Goal: Find specific page/section: Find specific page/section

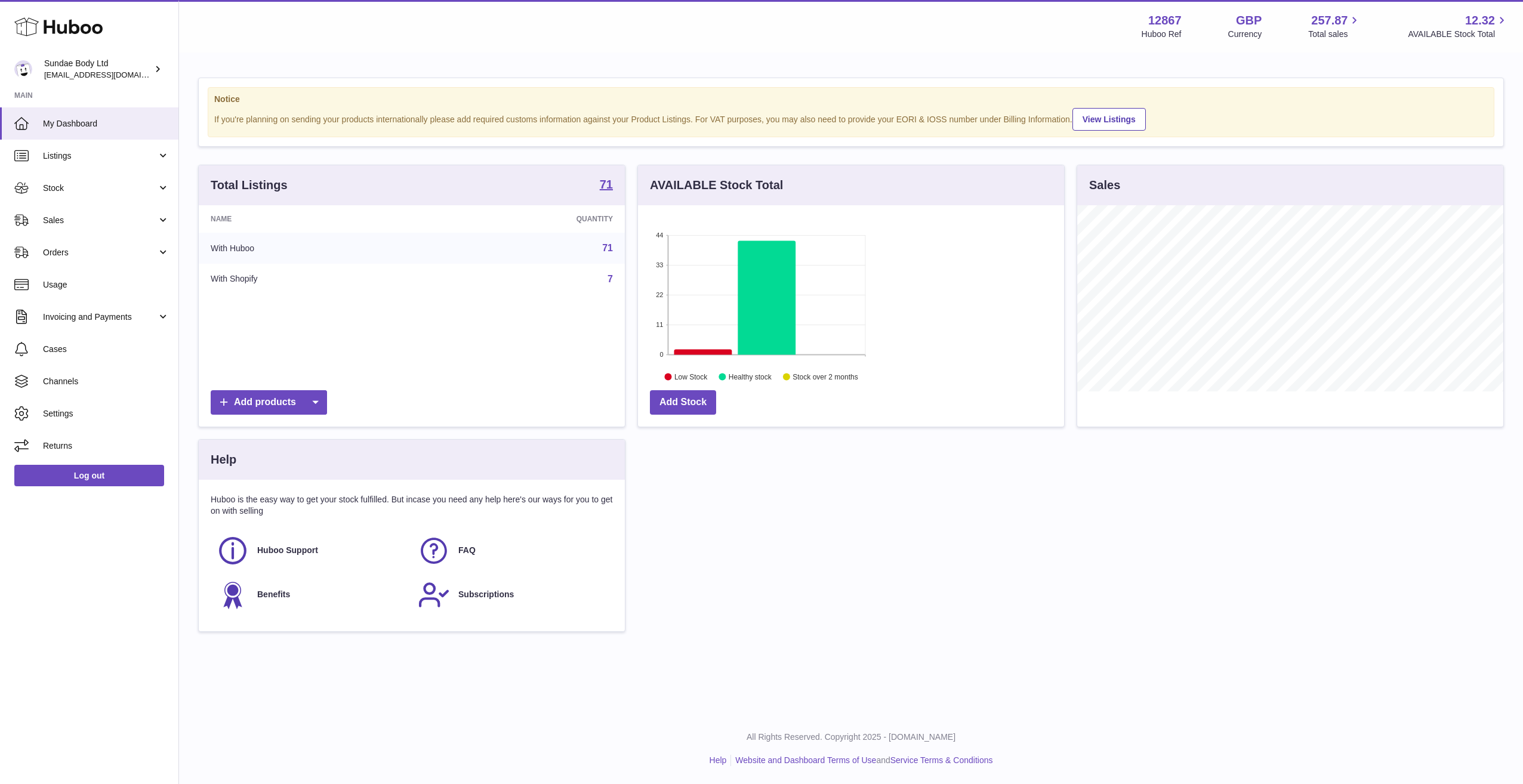
scroll to position [186, 426]
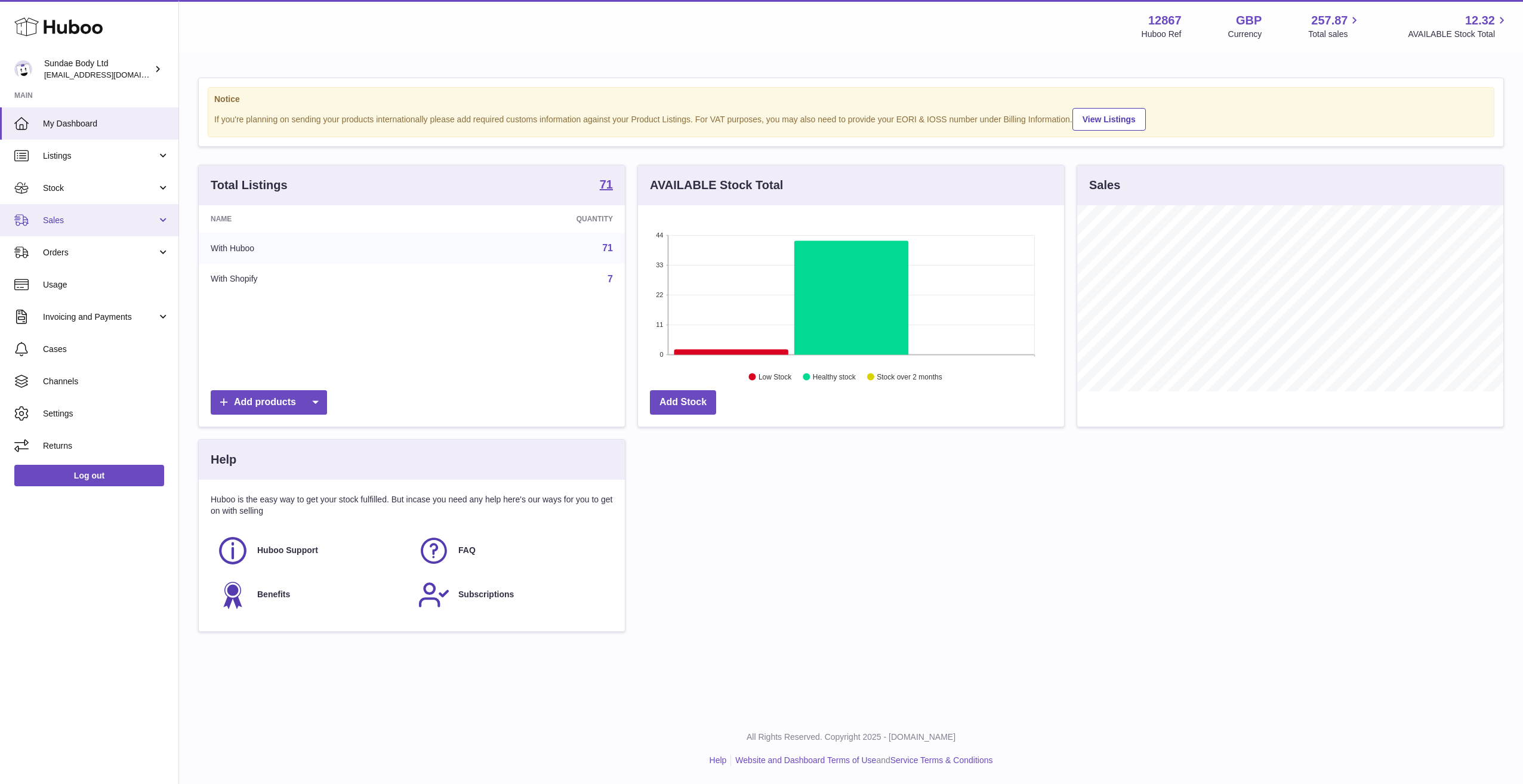
click at [50, 219] on span "Sales" at bounding box center [100, 220] width 114 height 12
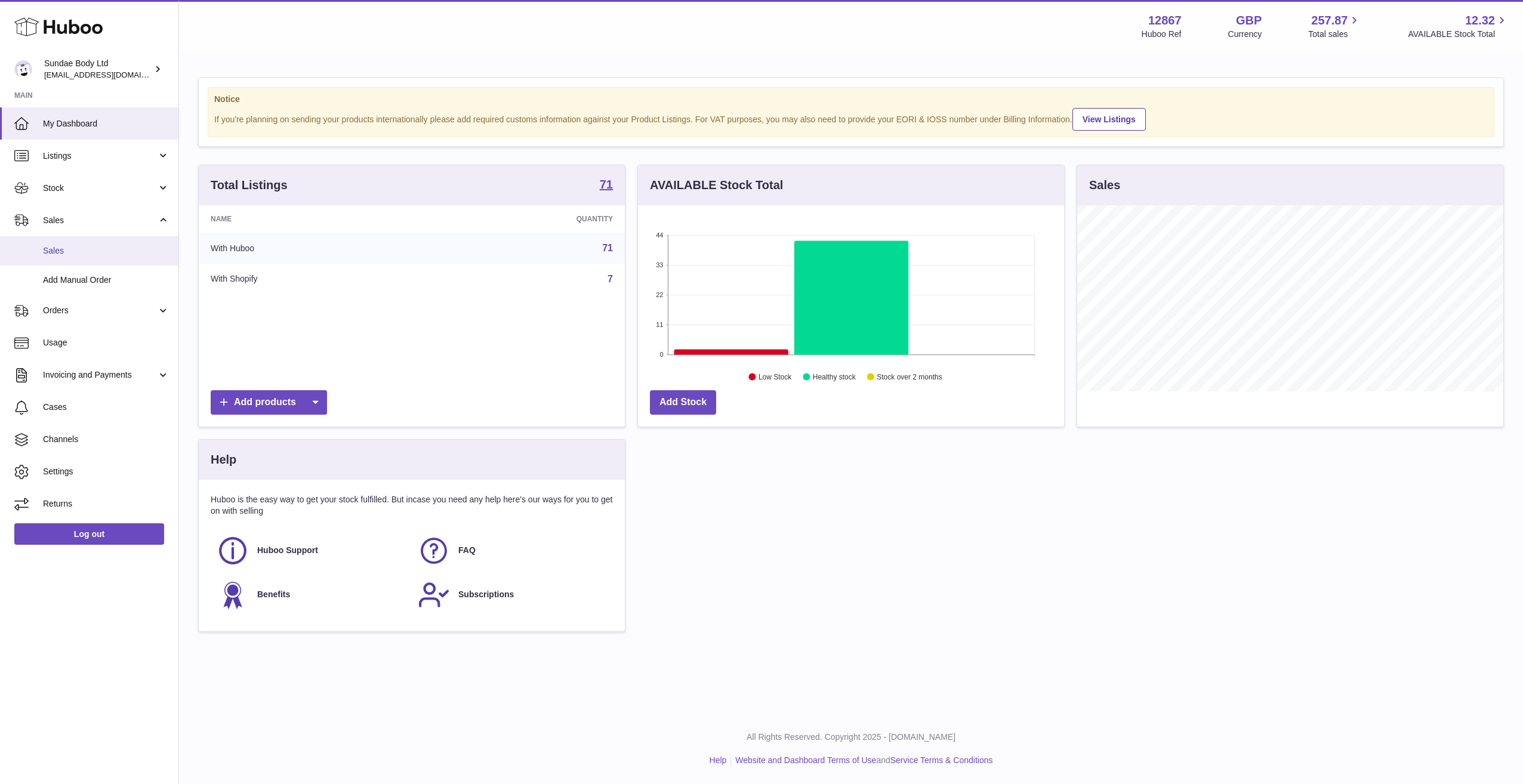
click at [71, 247] on span "Sales" at bounding box center [106, 251] width 127 height 12
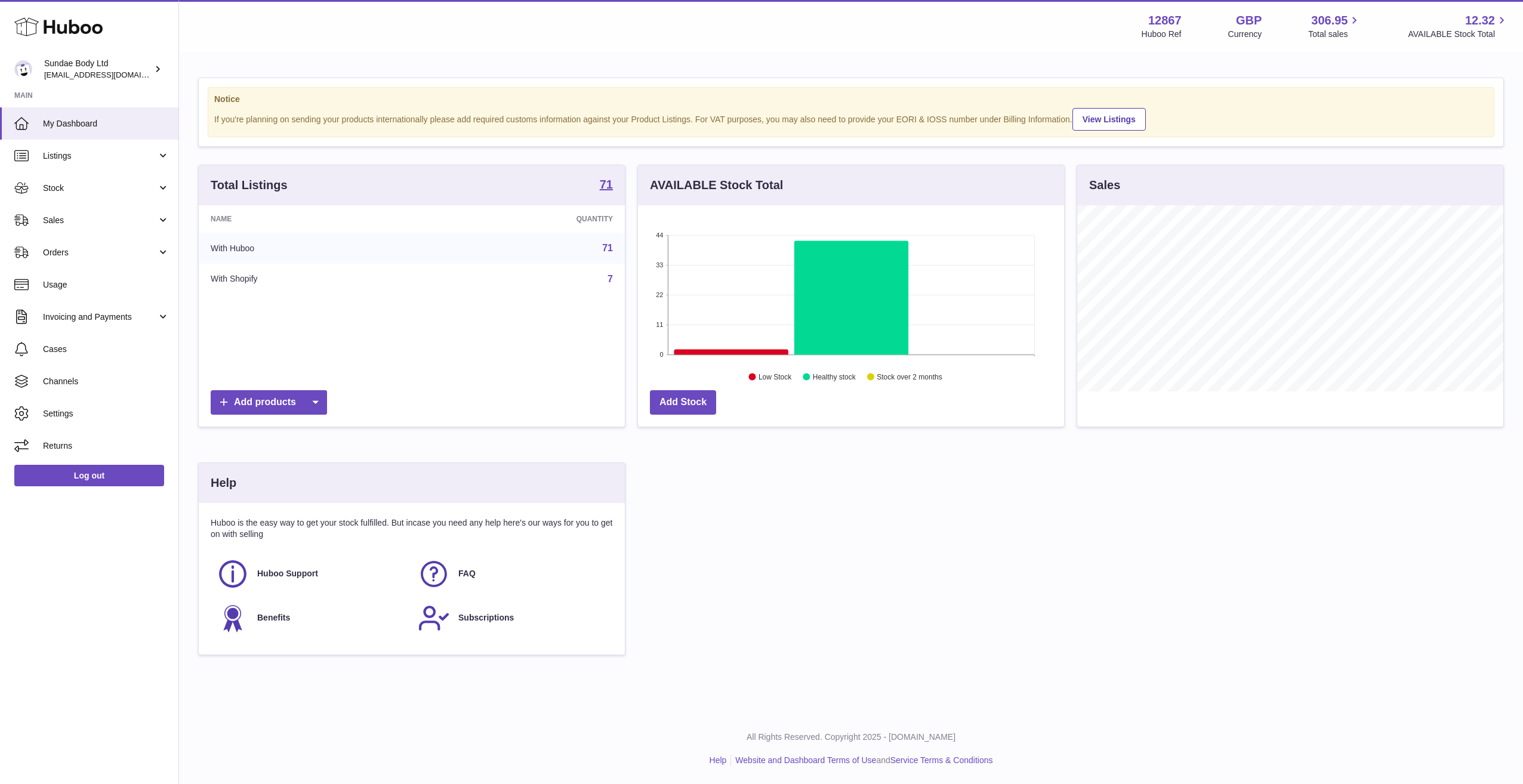
scroll to position [186, 426]
click at [163, 218] on link "Sales" at bounding box center [89, 220] width 178 height 32
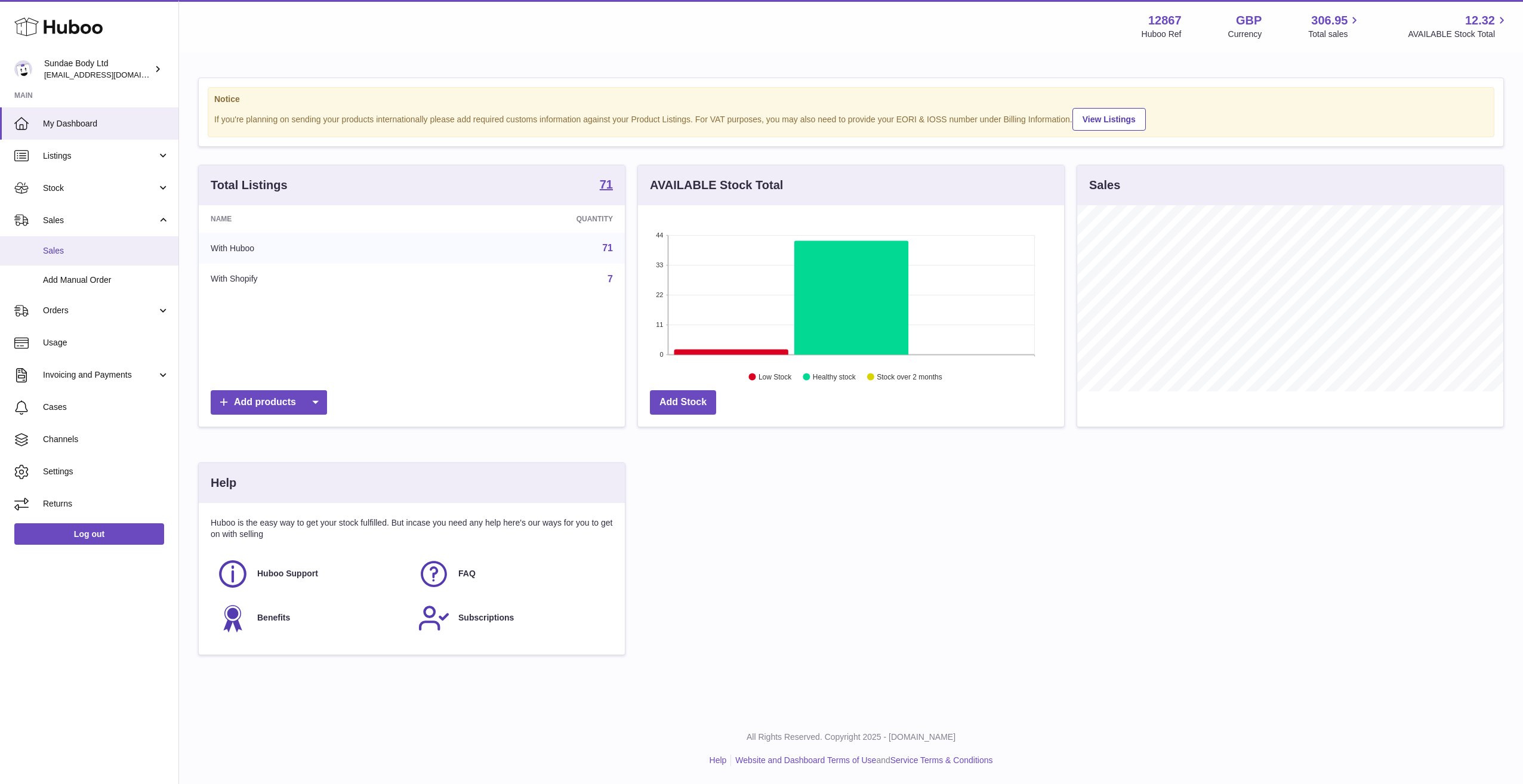
click at [137, 254] on span "Sales" at bounding box center [106, 251] width 127 height 12
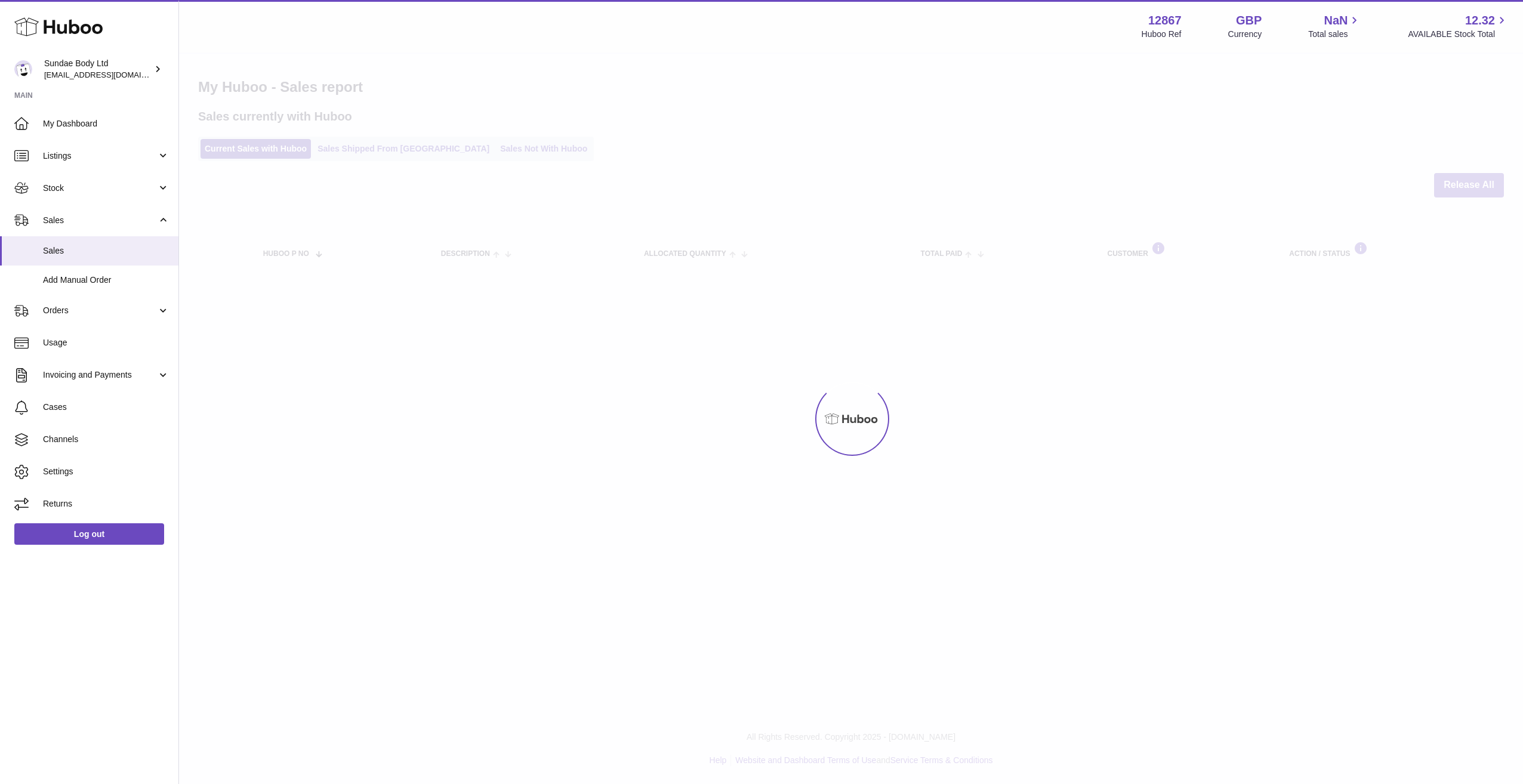
click at [504, 142] on div at bounding box center [851, 419] width 1344 height 730
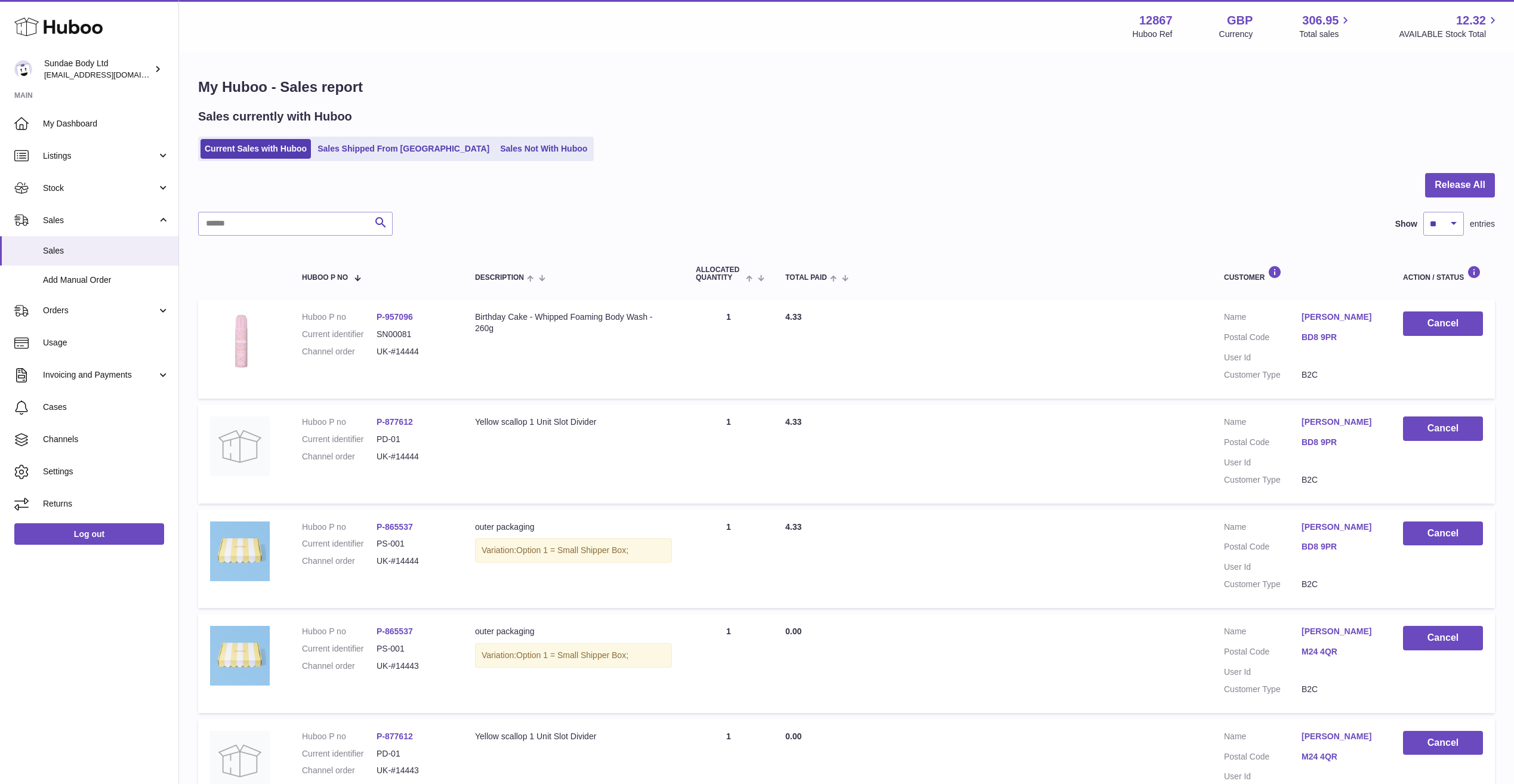
click at [496, 146] on link "Sales Not With Huboo" at bounding box center [543, 149] width 95 height 20
click at [496, 146] on link "Sales Not With Huboo" at bounding box center [543, 149] width 95 height 20
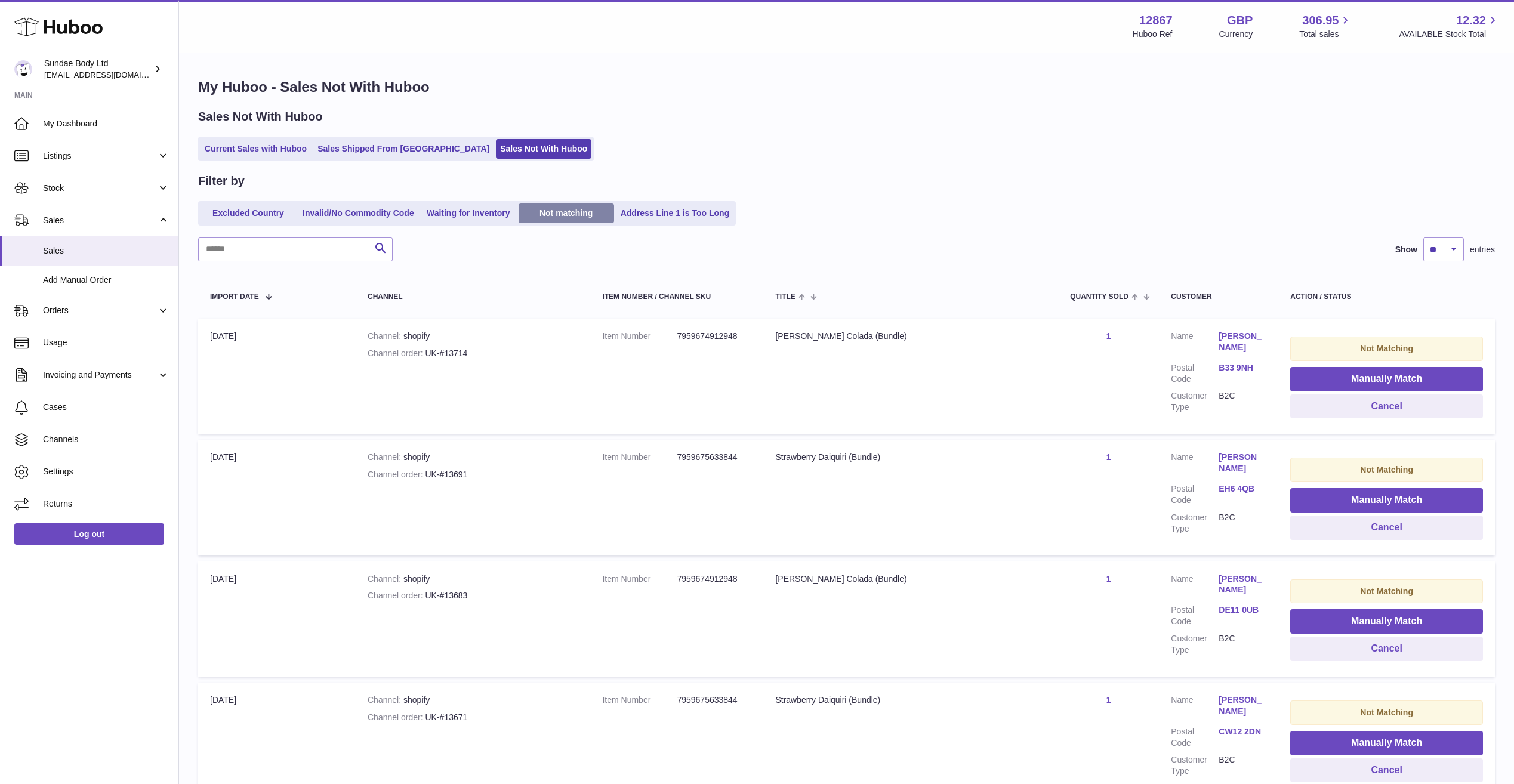
click at [573, 209] on link "Not matching" at bounding box center [566, 213] width 95 height 20
click at [363, 148] on link "Sales Shipped From [GEOGRAPHIC_DATA]" at bounding box center [403, 149] width 180 height 20
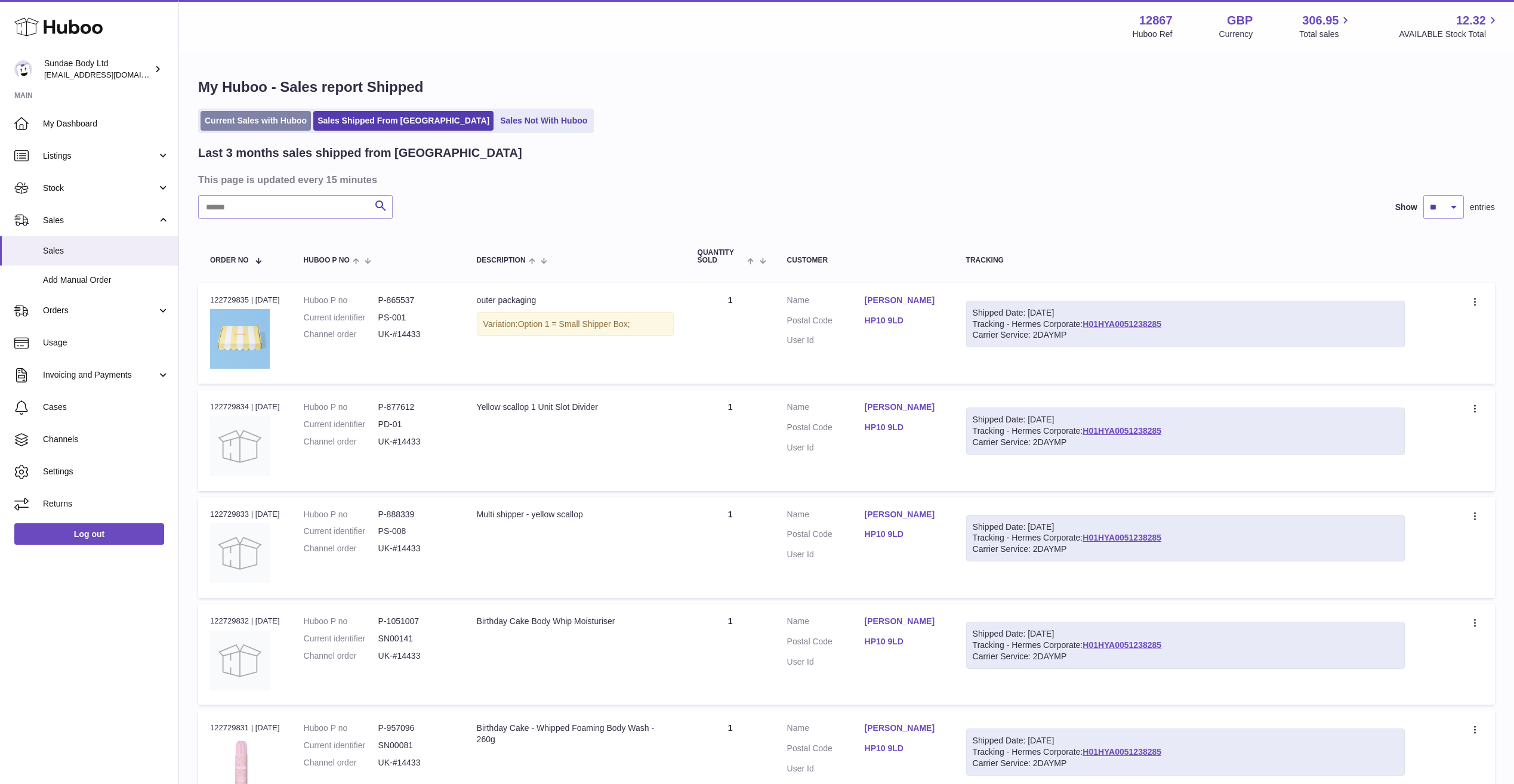
click at [238, 120] on link "Current Sales with Huboo" at bounding box center [256, 121] width 111 height 20
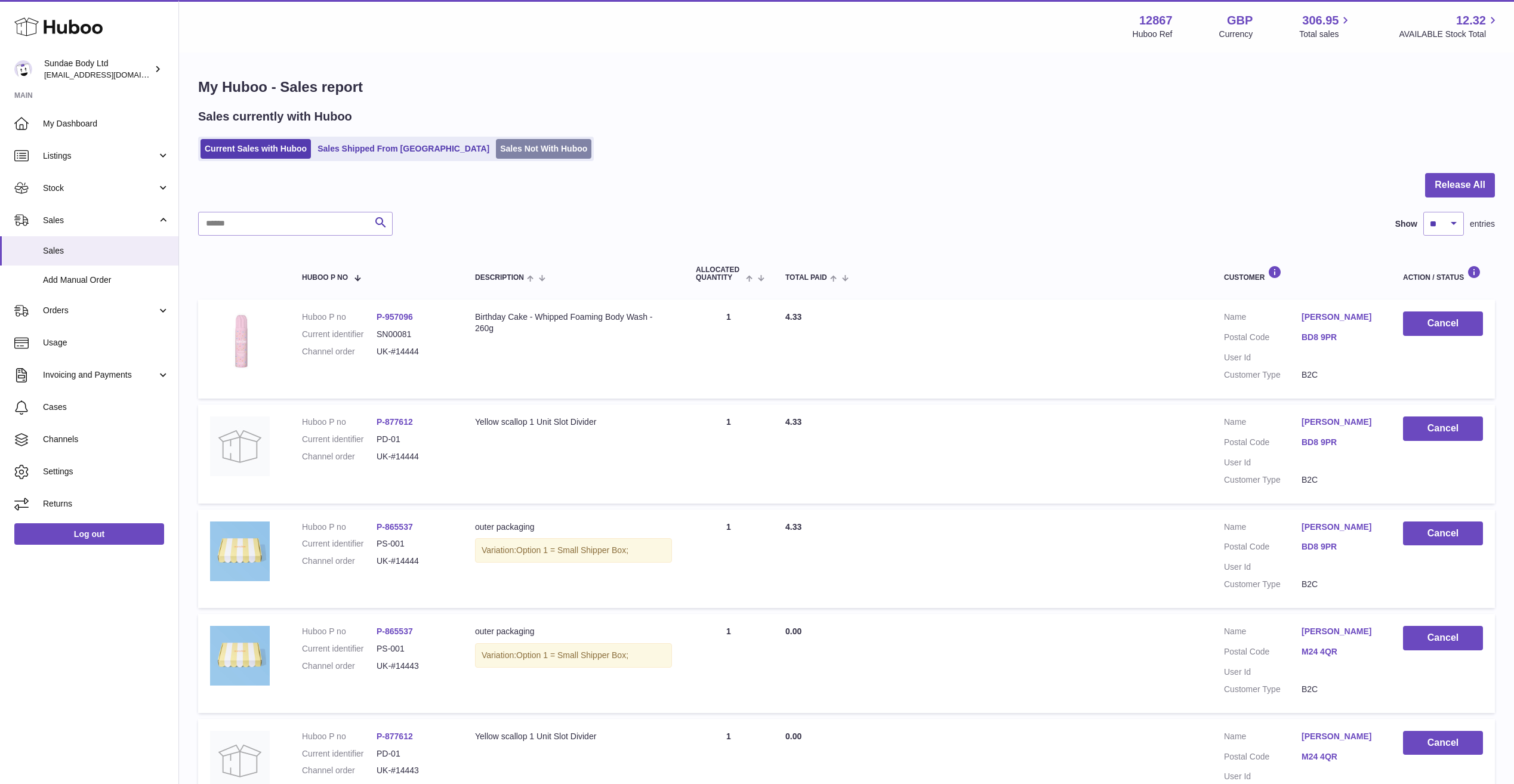
click at [496, 146] on link "Sales Not With Huboo" at bounding box center [543, 149] width 95 height 20
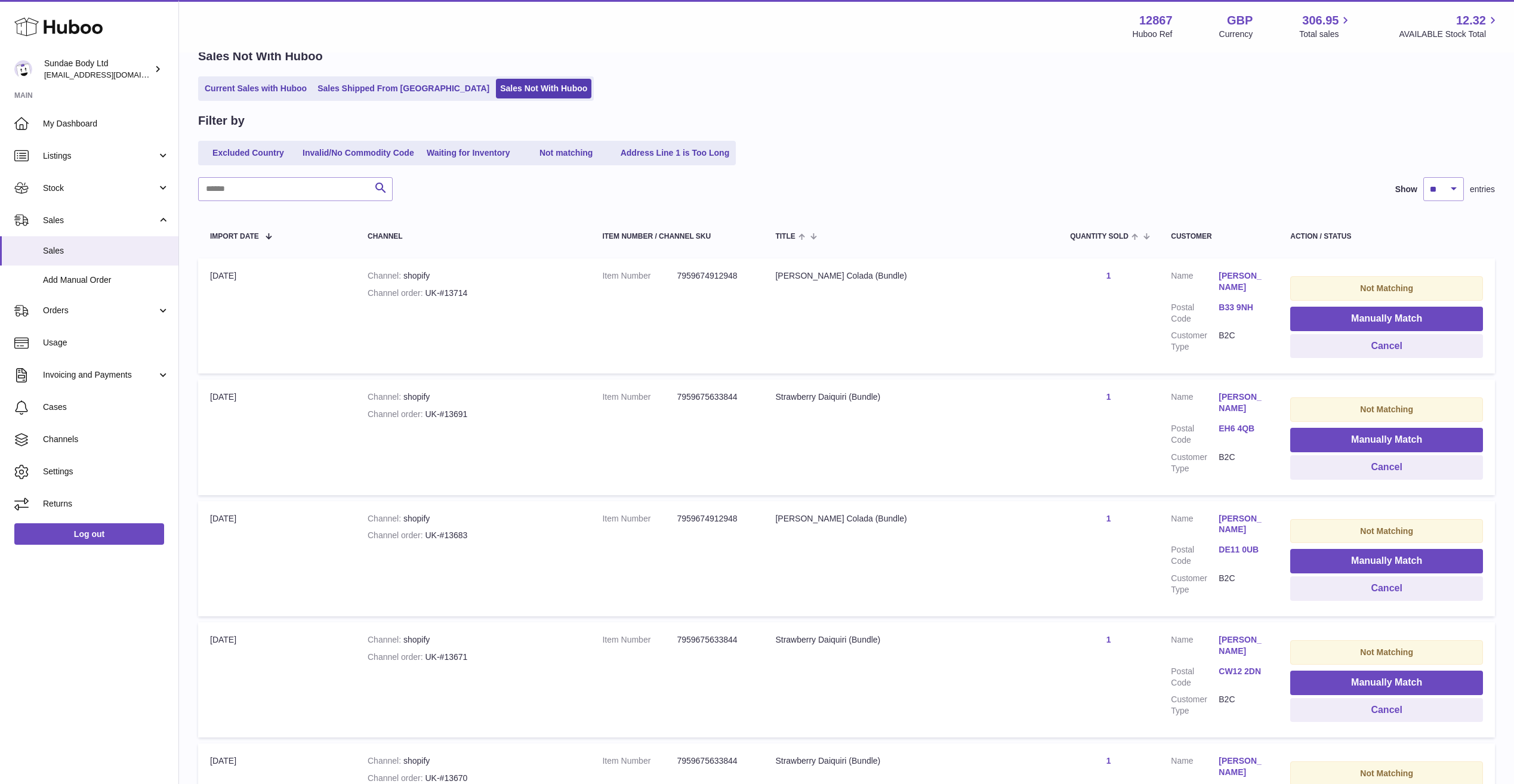
scroll to position [37, 0]
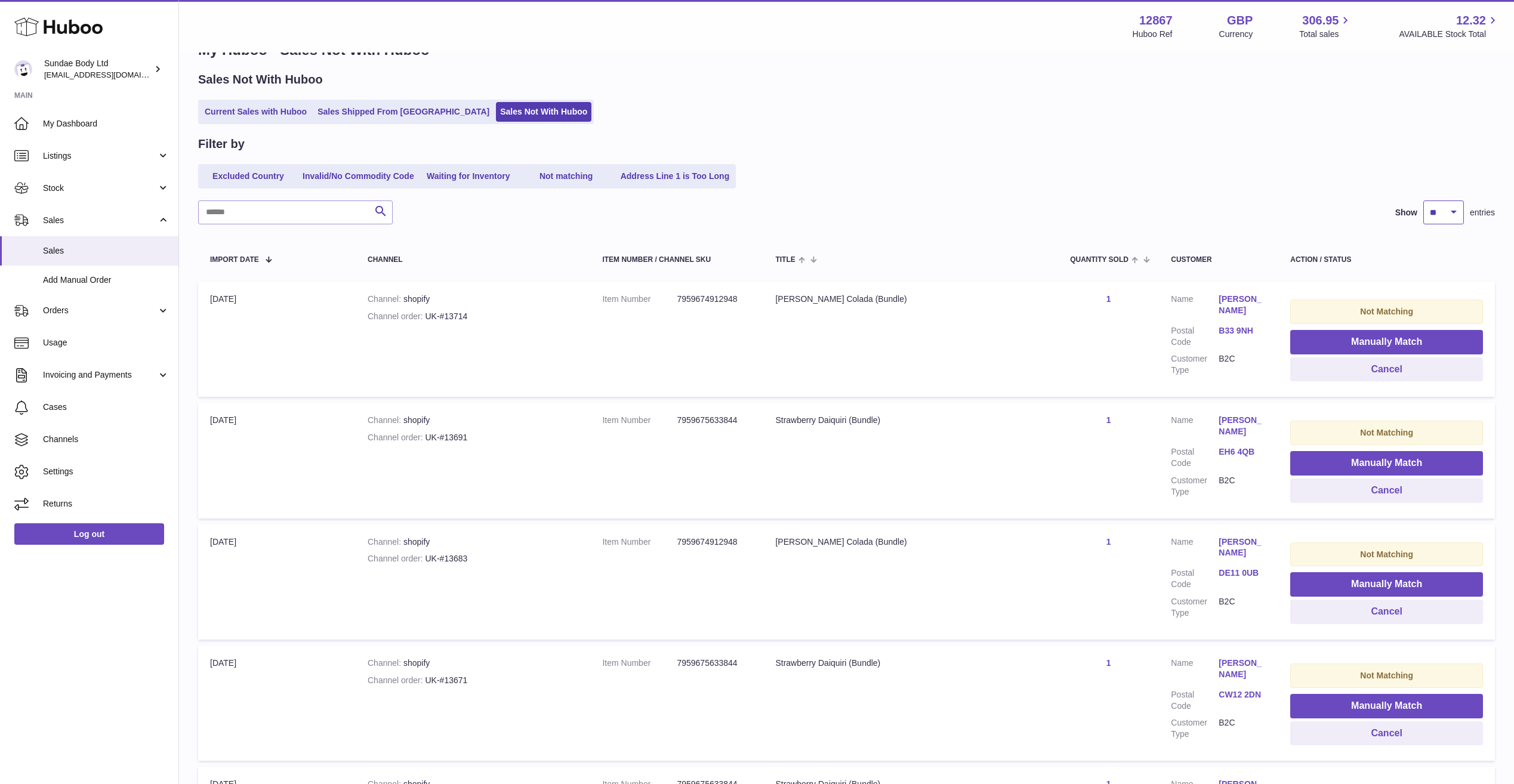
click at [1453, 205] on select "** ** ** ***" at bounding box center [1443, 212] width 40 height 24
select select "***"
click at [1423, 201] on select "** ** ** ***" at bounding box center [1443, 212] width 40 height 24
